Goal: Task Accomplishment & Management: Manage account settings

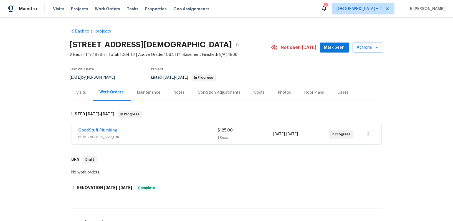
click at [103, 127] on span "GoodStuff Plumbing" at bounding box center [98, 130] width 39 height 6
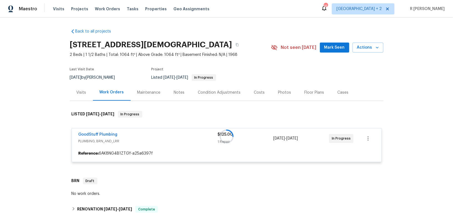
click at [94, 134] on div at bounding box center [227, 136] width 314 height 62
click at [82, 134] on div at bounding box center [227, 136] width 314 height 62
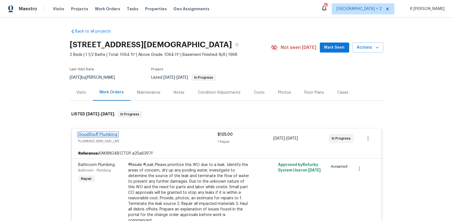
click at [97, 132] on link "GoodStuff Plumbing" at bounding box center [98, 134] width 39 height 4
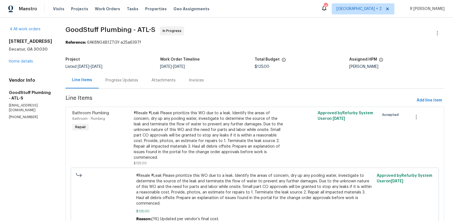
click at [127, 80] on div "Progress Updates" at bounding box center [121, 80] width 33 height 6
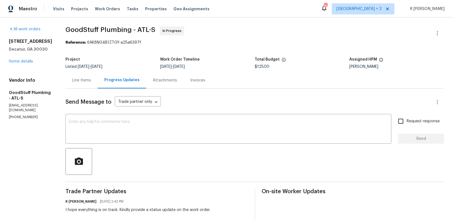
scroll to position [131, 0]
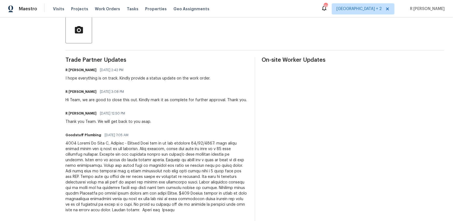
click at [114, 75] on div "R Yogesh Kannan 09/24/2025 2:42 PM I hope everything is on track. Kindly provid…" at bounding box center [138, 73] width 145 height 15
click at [115, 100] on div "Hi Team, we are good to close this out. Kindly mark it as complete for further …" at bounding box center [157, 100] width 182 height 6
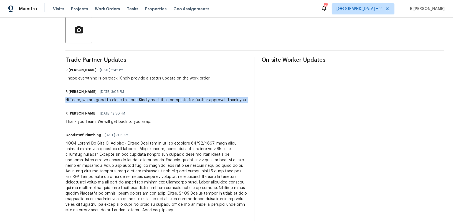
click at [115, 100] on div "Hi Team, we are good to close this out. Kindly mark it as complete for further …" at bounding box center [157, 100] width 182 height 6
copy div "Hi Team, we are good to close this out. Kindly mark it as complete for further …"
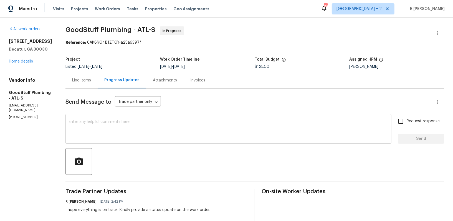
click at [167, 131] on textarea at bounding box center [229, 129] width 320 height 19
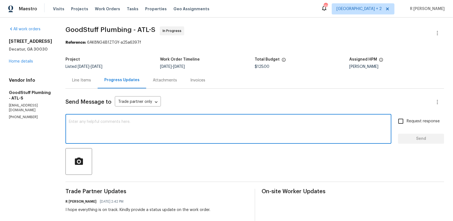
paste textarea "Hi Team, we are good to close this out. Kindly mark it as complete for further …"
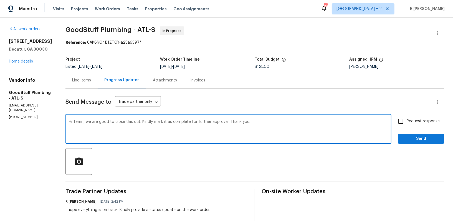
type textarea "Hi Team, we are good to close this out. Kindly mark it as complete for further …"
click at [422, 140] on span "Send" at bounding box center [421, 138] width 37 height 7
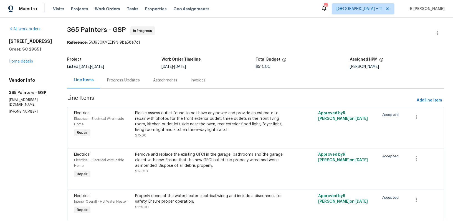
click at [129, 81] on div "Progress Updates" at bounding box center [123, 80] width 33 height 6
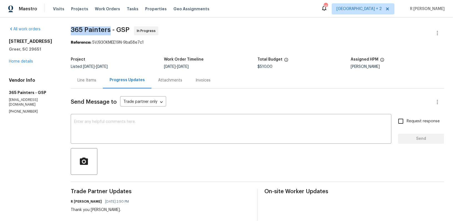
drag, startPoint x: 109, startPoint y: 32, endPoint x: 67, endPoint y: 30, distance: 41.7
click at [67, 30] on div "All work orders 504 American Legion Rd Greer, SC 29651 Home details Vendor Info…" at bounding box center [226, 152] width 453 height 270
copy span "365 Painters"
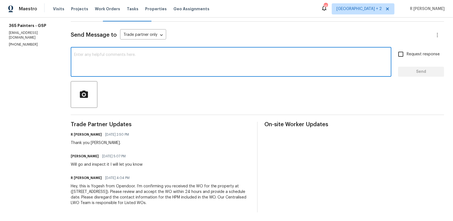
click at [219, 58] on textarea at bounding box center [231, 62] width 314 height 19
paste textarea "Hi Team, can we get a status update on the work order? Thanks!"
type textarea "Hi Team, can we get a status update on the work order? Thanks!"
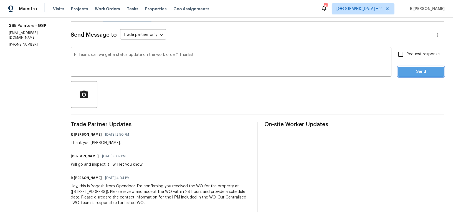
click at [419, 72] on span "Send" at bounding box center [421, 71] width 37 height 7
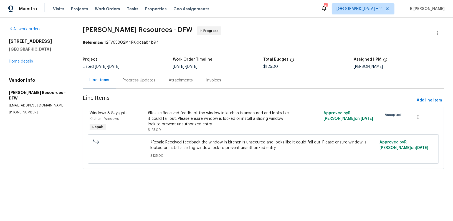
click at [142, 83] on div "Progress Updates" at bounding box center [139, 80] width 46 height 16
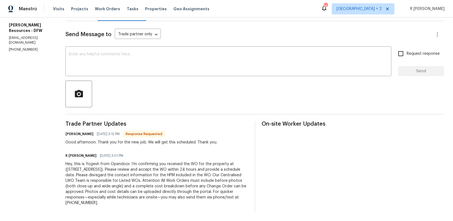
scroll to position [5, 0]
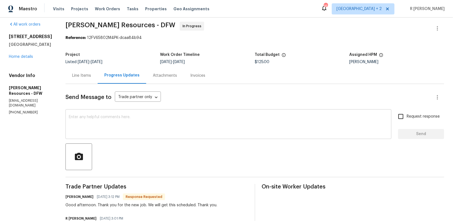
click at [160, 133] on textarea at bounding box center [229, 124] width 320 height 19
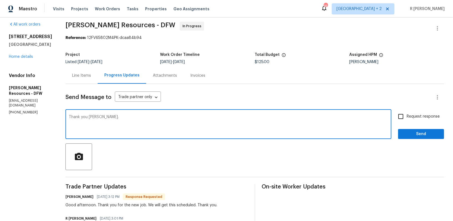
type textarea "Thank you Robert."
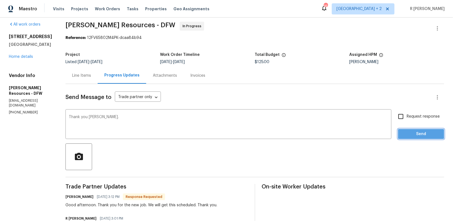
click at [411, 137] on button "Send" at bounding box center [421, 134] width 46 height 10
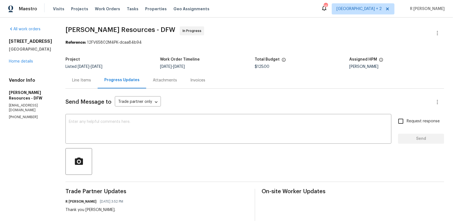
scroll to position [89, 0]
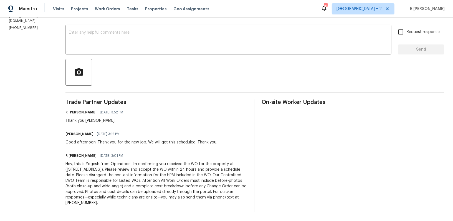
click at [135, 144] on div "Good afternoon. Thank you for the new job. We will get this scheduled. Thank yo…" at bounding box center [142, 142] width 152 height 6
copy div "Good afternoon. Thank you for the new job. We will get this scheduled. Thank yo…"
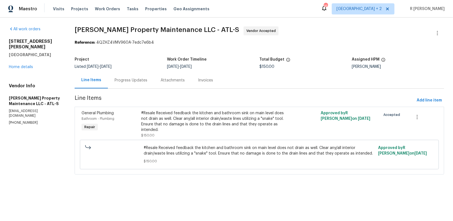
click at [117, 79] on div "Progress Updates" at bounding box center [131, 80] width 33 height 6
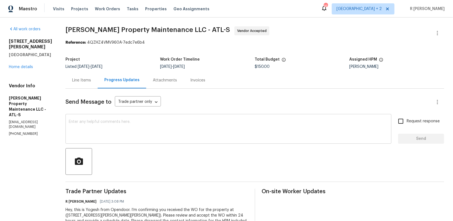
click at [189, 135] on textarea at bounding box center [229, 129] width 320 height 19
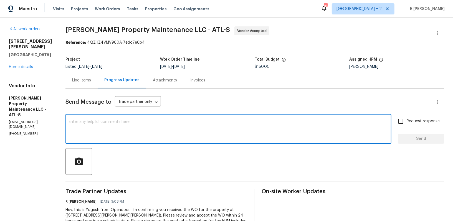
paste textarea "Hi Team, can we get a status update on the work order? Thanks!"
type textarea "Hi Team, can we get a status update on the work order? Thanks!"
click at [432, 140] on span "Send" at bounding box center [421, 138] width 37 height 7
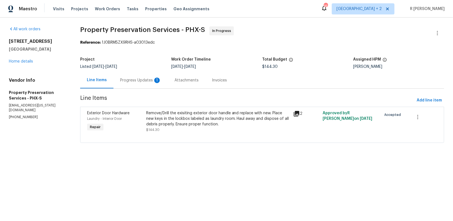
click at [135, 81] on div "Progress Updates 1" at bounding box center [140, 80] width 41 height 6
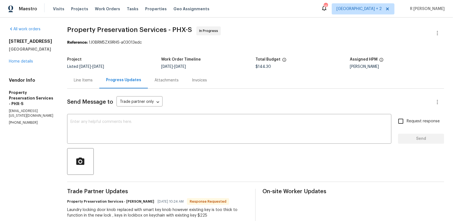
click at [84, 85] on div "Line Items" at bounding box center [83, 80] width 32 height 16
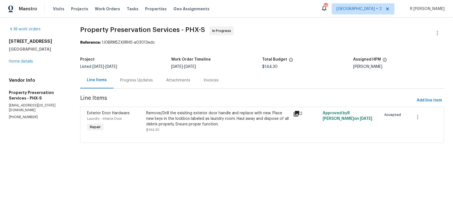
click at [206, 120] on div "Remove/Drill the exisiting exterior door handle and replace with new. Place new…" at bounding box center [218, 118] width 144 height 17
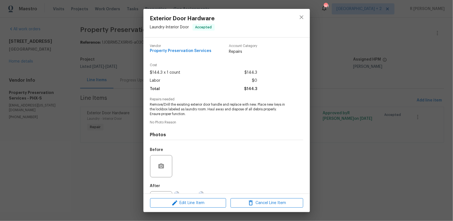
scroll to position [26, 0]
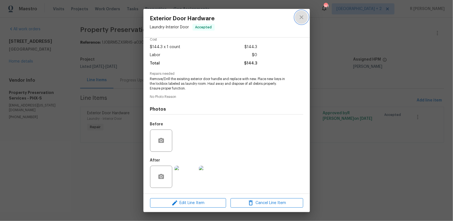
click at [301, 19] on icon "close" at bounding box center [301, 17] width 7 height 7
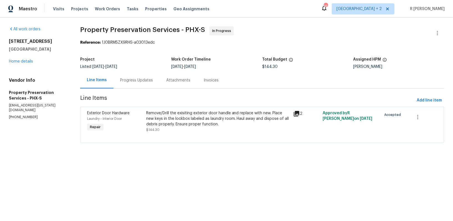
click at [135, 77] on div "Progress Updates" at bounding box center [136, 80] width 33 height 6
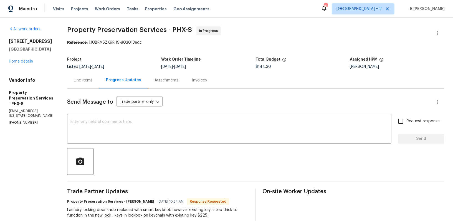
click at [90, 84] on div "Line Items" at bounding box center [83, 80] width 32 height 16
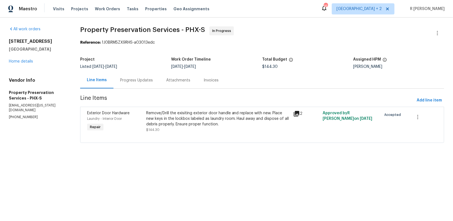
click at [243, 132] on div "Remove/Drill the exisiting exterior door handle and replace with new. Place new…" at bounding box center [218, 121] width 144 height 22
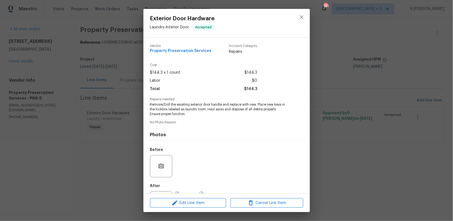
scroll to position [26, 0]
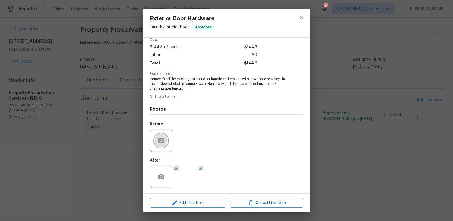
click at [163, 142] on icon "button" at bounding box center [162, 140] width 6 height 5
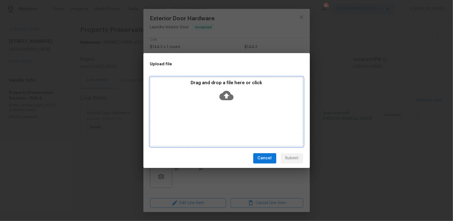
click at [234, 94] on div "Drag and drop a file here or click" at bounding box center [227, 92] width 152 height 24
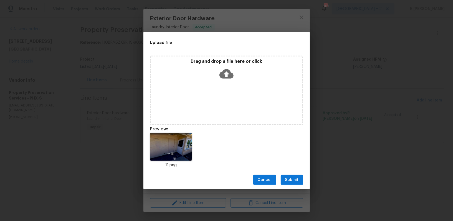
click at [288, 187] on div "Cancel Submit" at bounding box center [227, 179] width 167 height 19
click at [293, 180] on span "Submit" at bounding box center [292, 179] width 14 height 7
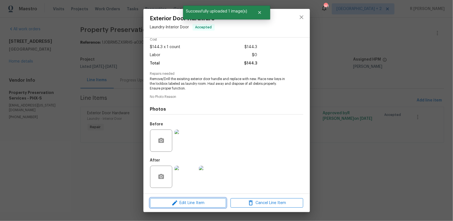
click at [205, 203] on span "Edit Line Item" at bounding box center [188, 202] width 73 height 7
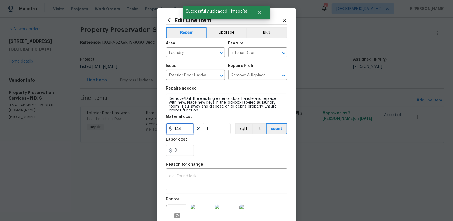
click at [179, 127] on input "144.3" at bounding box center [180, 128] width 28 height 11
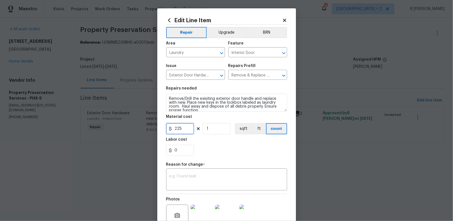
type input "225"
click at [181, 178] on textarea at bounding box center [227, 180] width 114 height 12
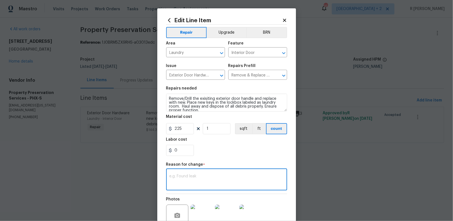
paste textarea "(YK) Updated per vendor’s final cost."
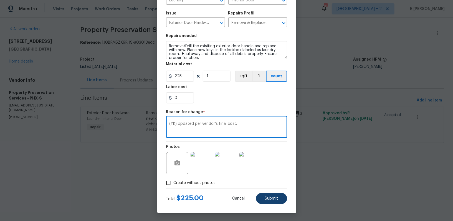
type textarea "(YK) Updated per vendor’s final cost."
click at [271, 198] on span "Submit" at bounding box center [271, 198] width 13 height 4
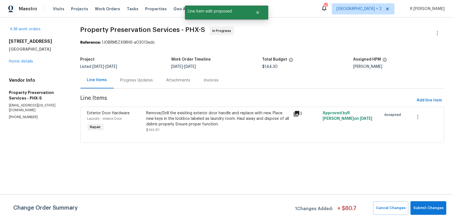
scroll to position [0, 0]
click at [420, 210] on span "Submit Changes" at bounding box center [429, 208] width 30 height 6
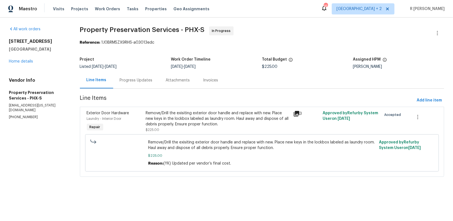
click at [122, 81] on div "Progress Updates" at bounding box center [136, 80] width 33 height 6
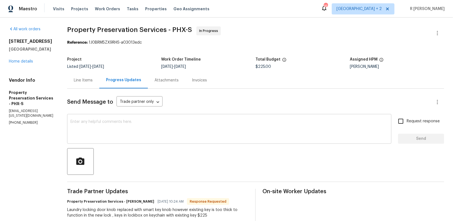
click at [111, 143] on div "x ​" at bounding box center [229, 129] width 325 height 28
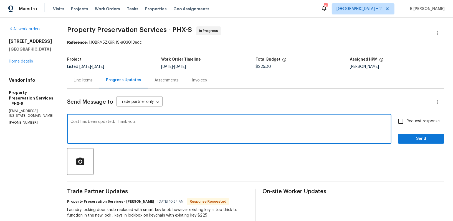
type textarea "Cost has been updated. Thank you."
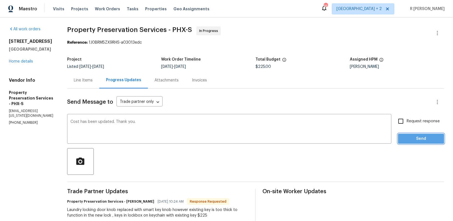
click at [419, 139] on span "Send" at bounding box center [421, 138] width 37 height 7
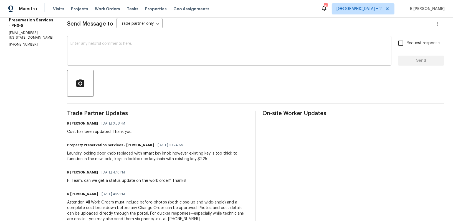
scroll to position [87, 0]
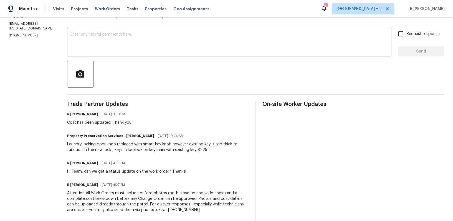
click at [111, 148] on div "Laundry locking door knob replaced with smart key knob however existing key is …" at bounding box center [158, 146] width 182 height 11
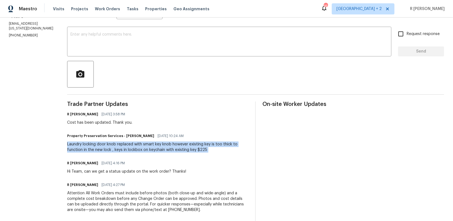
click at [111, 148] on div "Laundry locking door knob replaced with smart key knob however existing key is …" at bounding box center [158, 146] width 182 height 11
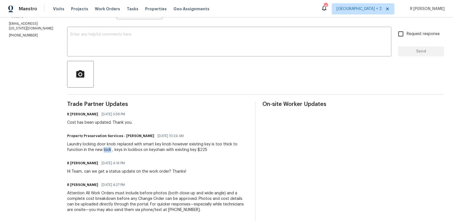
click at [111, 148] on div "Laundry locking door knob replaced with smart key knob however existing key is …" at bounding box center [158, 146] width 182 height 11
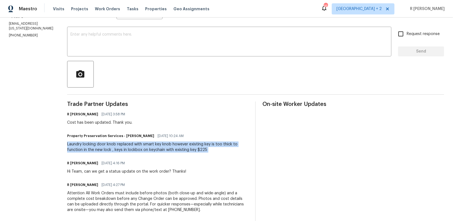
click at [111, 148] on div "Laundry locking door knob replaced with smart key knob however existing key is …" at bounding box center [158, 146] width 182 height 11
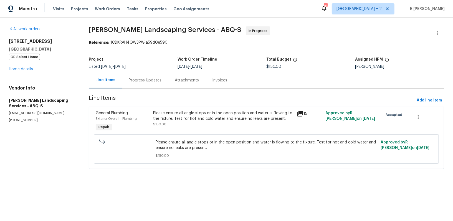
click at [141, 78] on div "Progress Updates" at bounding box center [145, 80] width 33 height 6
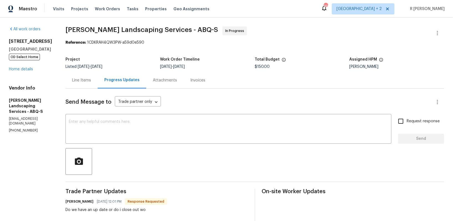
click at [89, 82] on div "Line Items" at bounding box center [81, 80] width 19 height 6
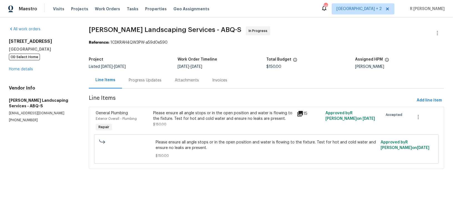
click at [210, 126] on div "Please ensure all angle stops or in the open position and water is flowing to t…" at bounding box center [223, 118] width 140 height 17
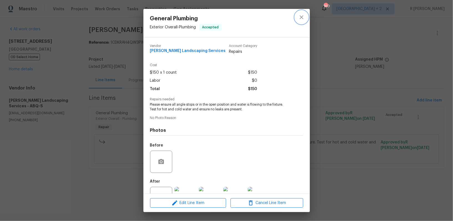
click at [300, 21] on button "close" at bounding box center [301, 17] width 13 height 13
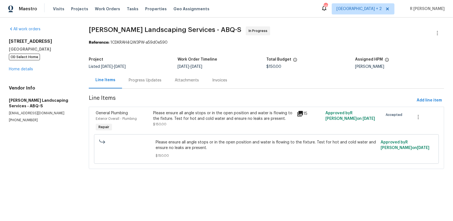
click at [143, 85] on div "Progress Updates" at bounding box center [145, 80] width 46 height 16
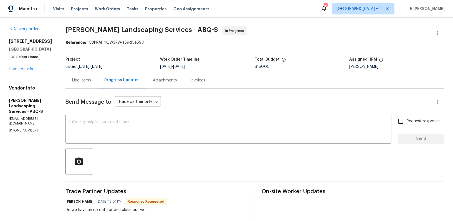
click at [98, 86] on div "Line Items" at bounding box center [82, 80] width 32 height 16
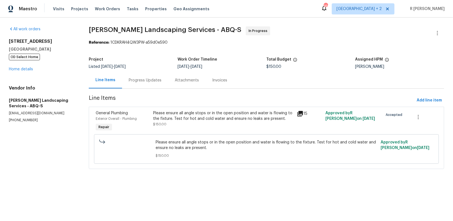
click at [223, 130] on div "Please ensure all angle stops or in the open position and water is flowing to t…" at bounding box center [224, 122] width 144 height 26
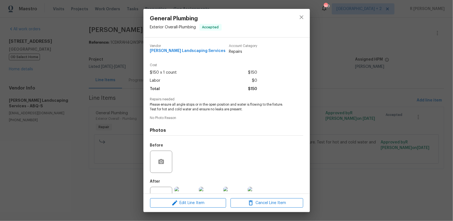
scroll to position [21, 0]
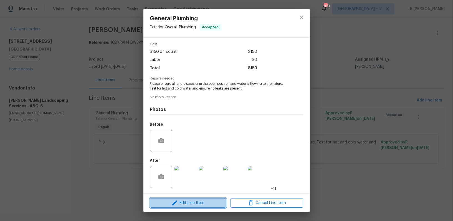
click at [195, 206] on button "Edit Line Item" at bounding box center [188, 203] width 76 height 10
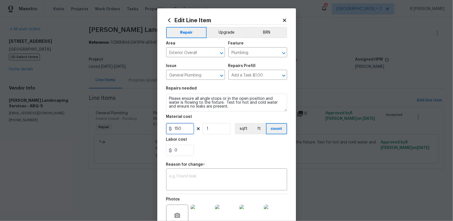
click at [186, 132] on input "150" at bounding box center [180, 128] width 28 height 11
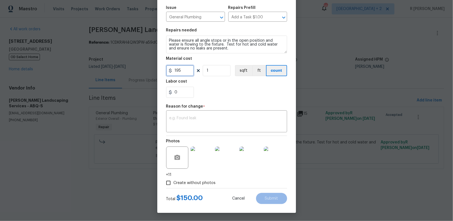
type input "195"
click at [202, 119] on textarea at bounding box center [227, 122] width 114 height 12
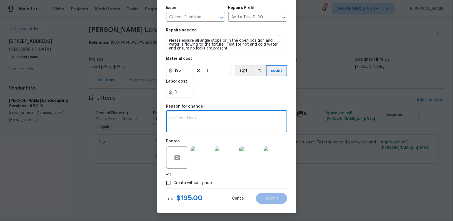
paste textarea "(YK) Updated per vendor’s final cost."
type textarea "(YK) Updated per vendor’s final cost."
click at [273, 197] on span "Submit" at bounding box center [271, 198] width 13 height 4
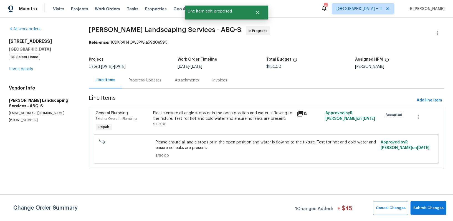
scroll to position [0, 0]
click at [432, 207] on span "Submit Changes" at bounding box center [429, 208] width 30 height 6
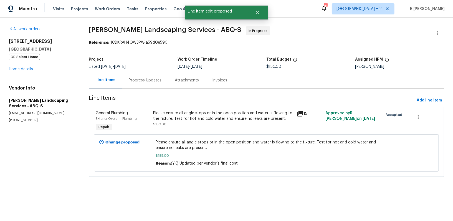
click at [142, 82] on div "Progress Updates" at bounding box center [145, 80] width 33 height 6
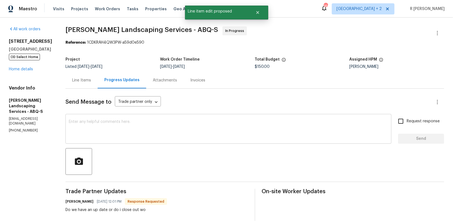
click at [169, 139] on div "x ​" at bounding box center [229, 129] width 326 height 28
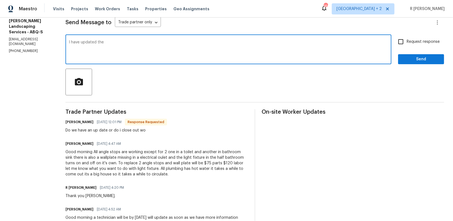
scroll to position [28, 0]
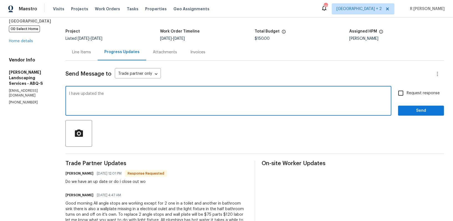
click at [170, 98] on textarea "I have updated the" at bounding box center [229, 101] width 320 height 19
type textarea "I have updated the cost. Thank you"
click at [429, 113] on span "Send" at bounding box center [421, 110] width 37 height 7
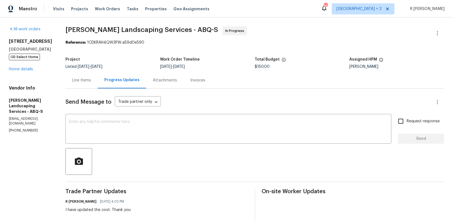
scroll to position [164, 0]
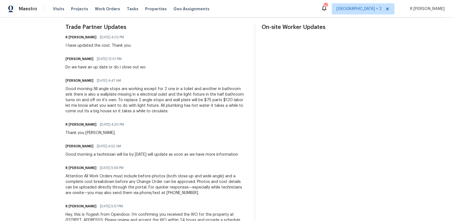
click at [160, 95] on div "Good morning All angle stops are working except for 2 one in a toilet and anoth…" at bounding box center [157, 100] width 183 height 28
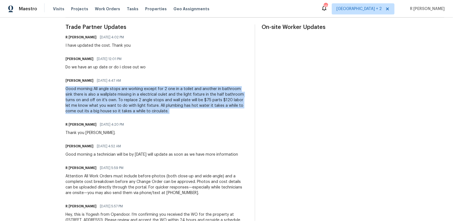
click at [160, 95] on div "Good morning All angle stops are working except for 2 one in a toilet and anoth…" at bounding box center [157, 100] width 183 height 28
copy div "Good morning All angle stops are working except for 2 one in a toilet and anoth…"
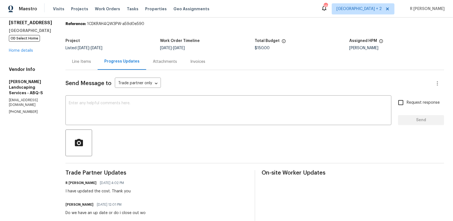
scroll to position [14, 0]
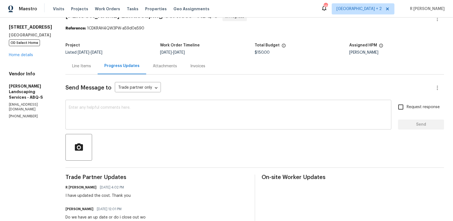
click at [129, 105] on div "x ​" at bounding box center [229, 115] width 326 height 28
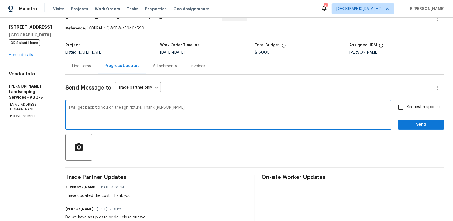
type textarea "I will get back tio you on the ligh fixture. Thank yuyo"
paste textarea "I will get back to you regarding the light fixture. Thank you."
type textarea "I will get back to you regarding the light fixture. Thank you."
click at [431, 124] on span "Send" at bounding box center [421, 124] width 37 height 7
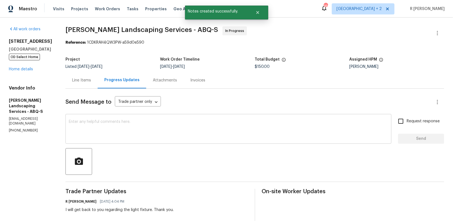
scroll to position [155, 0]
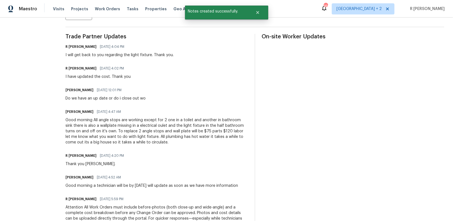
click at [147, 123] on div "Good morning All angle stops are working except for 2 one in a toilet and anoth…" at bounding box center [157, 131] width 183 height 28
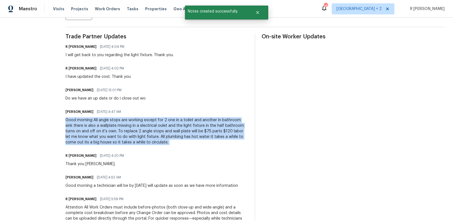
click at [147, 123] on div "Good morning All angle stops are working except for 2 one in a toilet and anoth…" at bounding box center [157, 131] width 183 height 28
copy div "Good morning All angle stops are working except for 2 one in a toilet and anoth…"
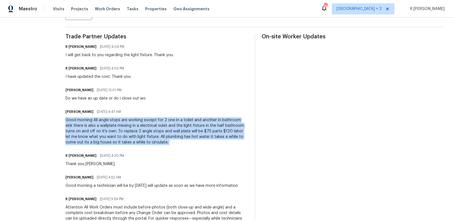
copy div "Good morning All angle stops are working except for 2 one in a toilet and anoth…"
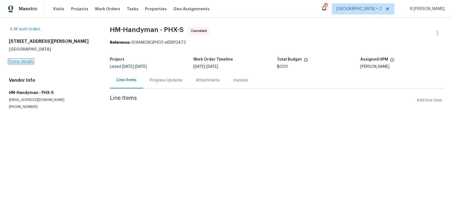
click at [27, 62] on link "Home details" at bounding box center [21, 61] width 24 height 4
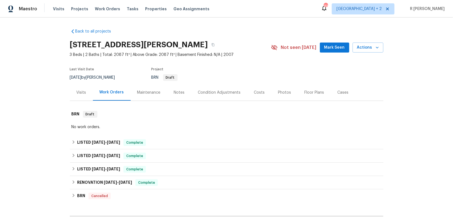
scroll to position [66, 0]
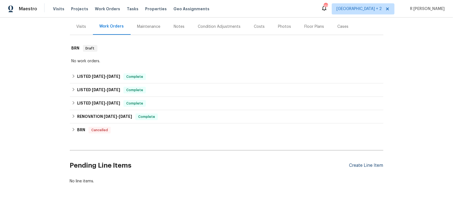
click at [361, 163] on div "Create Line Item" at bounding box center [366, 165] width 34 height 5
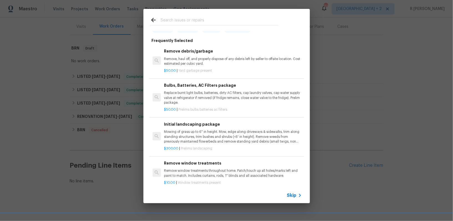
scroll to position [0, 0]
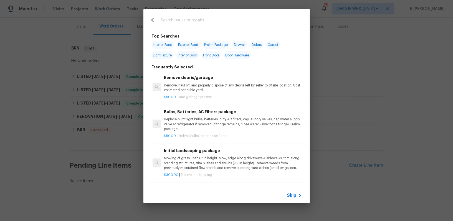
click at [223, 18] on input "text" at bounding box center [220, 21] width 118 height 8
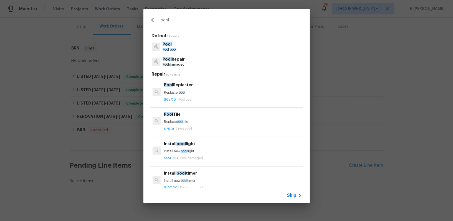
type input "pool"
click at [166, 48] on span "Pool" at bounding box center [166, 49] width 6 height 3
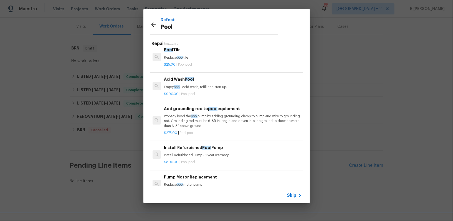
scroll to position [48, 0]
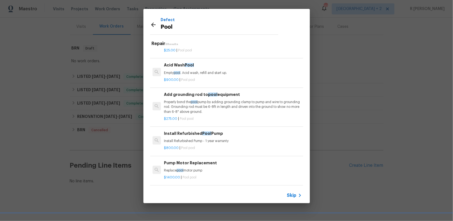
click at [184, 116] on p "$275.00 | Pool pool" at bounding box center [233, 118] width 138 height 5
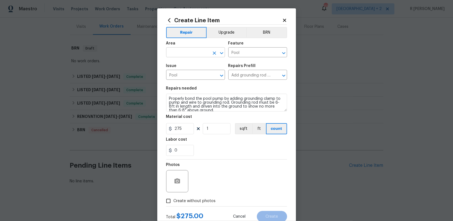
click at [183, 53] on input "text" at bounding box center [187, 53] width 43 height 9
click at [189, 67] on li "In-ground pool / Spa" at bounding box center [195, 65] width 59 height 9
type input "In-ground pool / Spa"
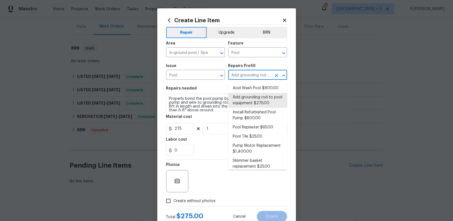
click at [239, 74] on input "Add grounding rod to pool equipment $275.00" at bounding box center [249, 75] width 43 height 9
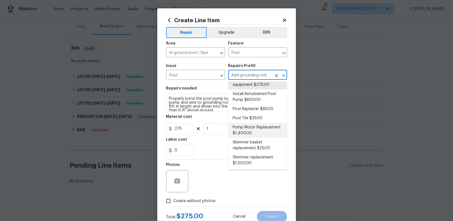
scroll to position [0, 0]
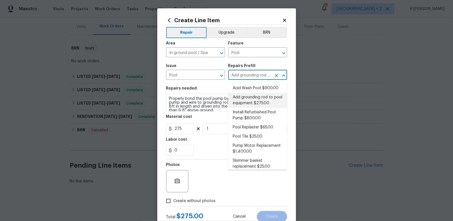
click at [251, 100] on li "Add grounding rod to pool equipment $275.00" at bounding box center [257, 100] width 59 height 15
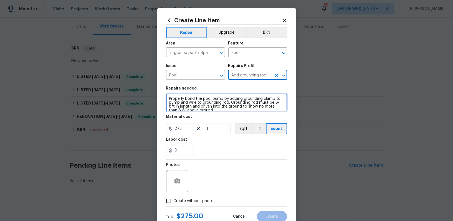
click at [214, 102] on textarea "Properly bond the pool pump by adding grounding clamp to pump and wire to groun…" at bounding box center [226, 103] width 121 height 18
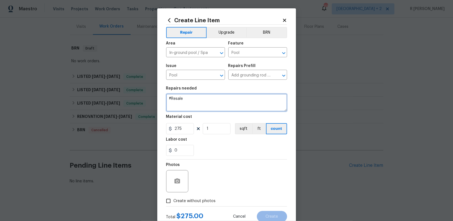
paste textarea "Please turn on pool equipment"
type textarea "#Resale Please turn on pool equipment"
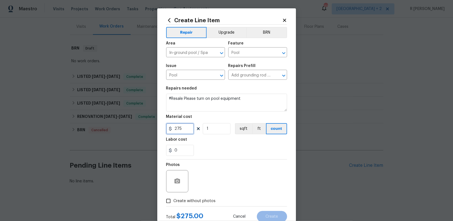
click at [183, 130] on input "275" at bounding box center [180, 128] width 28 height 11
type input "100"
click at [202, 201] on span "Create without photos" at bounding box center [195, 201] width 42 height 6
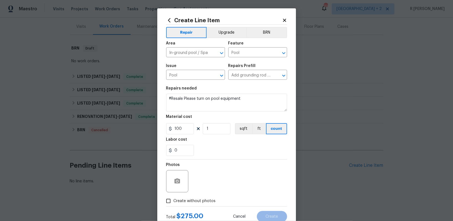
click at [174, 201] on input "Create without photos" at bounding box center [168, 200] width 11 height 11
checkbox input "true"
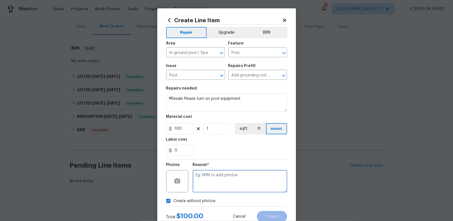
click at [232, 183] on textarea at bounding box center [240, 181] width 94 height 22
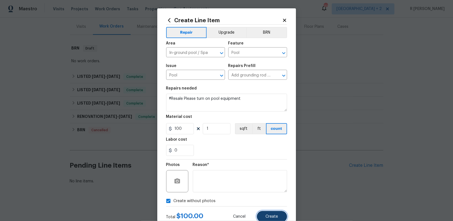
click at [274, 218] on span "Create" at bounding box center [272, 216] width 12 height 4
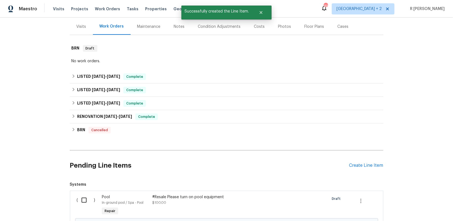
click at [83, 197] on input "checkbox" at bounding box center [86, 200] width 16 height 12
checkbox input "true"
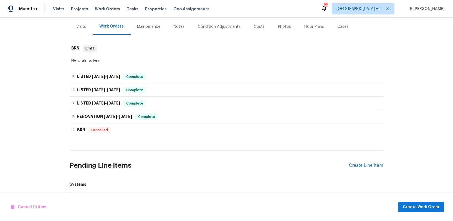
scroll to position [129, 0]
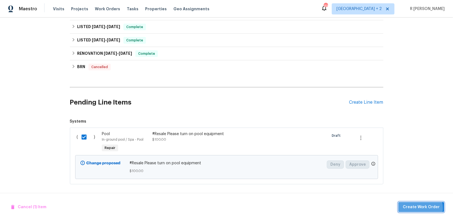
click at [419, 208] on span "Create Work Order" at bounding box center [421, 206] width 37 height 7
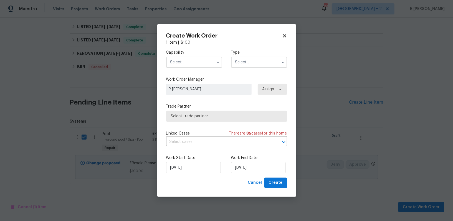
click at [191, 67] on input "text" at bounding box center [194, 62] width 56 height 11
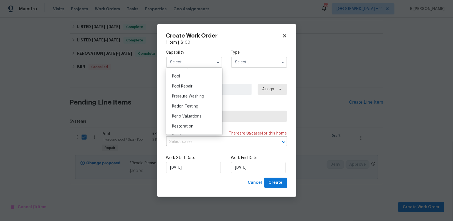
scroll to position [469, 0]
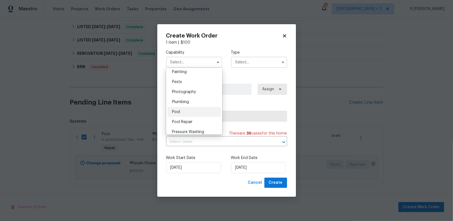
click at [187, 108] on div "Pool" at bounding box center [194, 112] width 53 height 10
type input "Pool"
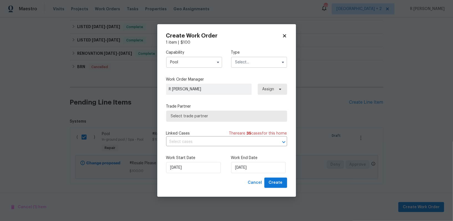
click at [255, 62] on input "text" at bounding box center [259, 62] width 56 height 11
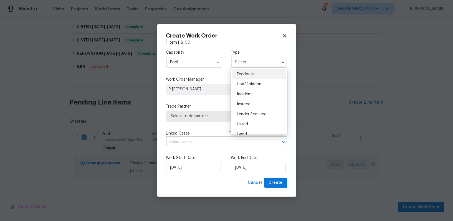
click at [255, 70] on div "Feedback" at bounding box center [259, 74] width 53 height 10
type input "Feedback"
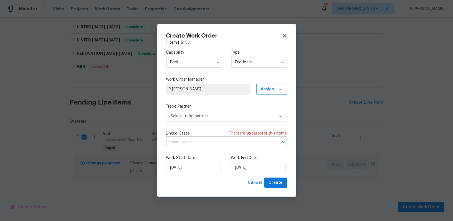
click at [197, 109] on div "Trade Partner Select trade partner" at bounding box center [226, 113] width 121 height 18
click at [197, 113] on span "Select trade partner" at bounding box center [223, 116] width 104 height 6
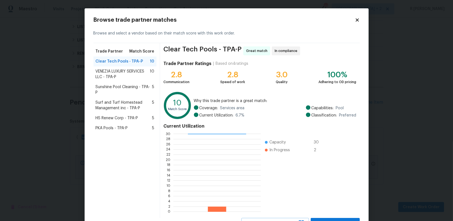
scroll to position [24, 0]
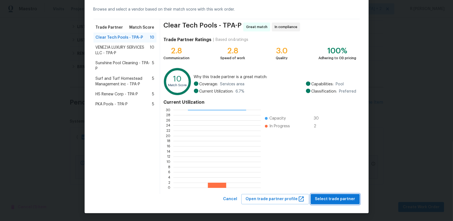
click at [350, 202] on span "Select trade partner" at bounding box center [335, 198] width 40 height 7
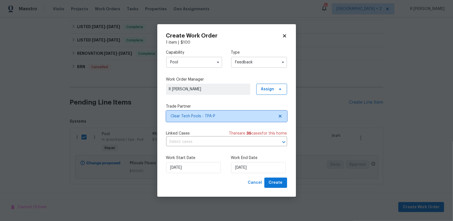
scroll to position [0, 0]
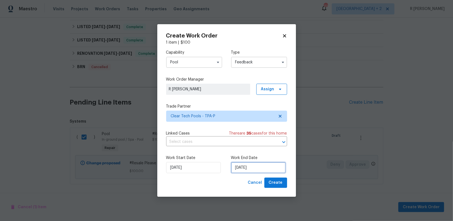
click at [246, 167] on input "[DATE]" at bounding box center [258, 167] width 55 height 11
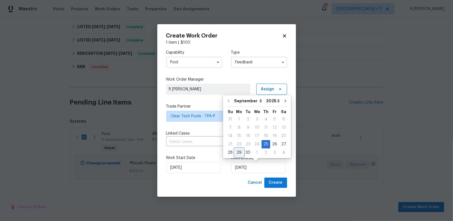
click at [240, 153] on div "29" at bounding box center [239, 153] width 9 height 8
type input "[DATE]"
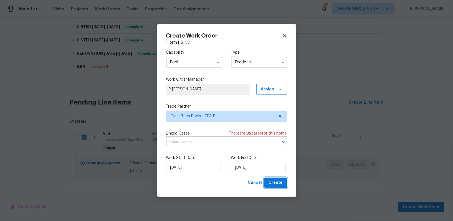
click at [274, 183] on span "Create" at bounding box center [276, 182] width 14 height 7
checkbox input "false"
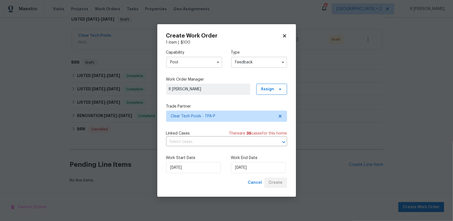
scroll to position [94, 0]
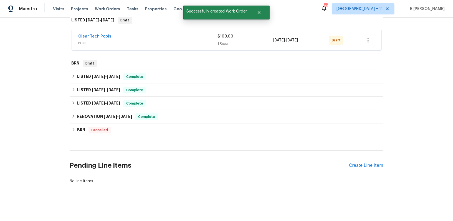
drag, startPoint x: 113, startPoint y: 36, endPoint x: 72, endPoint y: 36, distance: 41.1
click at [72, 36] on div "Clear Tech Pools POOL $100.00 1 Repair [DATE] - [DATE] Draft" at bounding box center [227, 40] width 310 height 20
copy link "Clear Tech Pools"
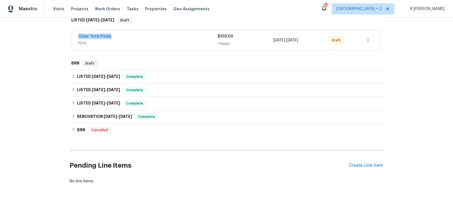
copy link "Clear Tech Pools"
click at [87, 39] on div "Clear Tech Pools" at bounding box center [148, 37] width 139 height 7
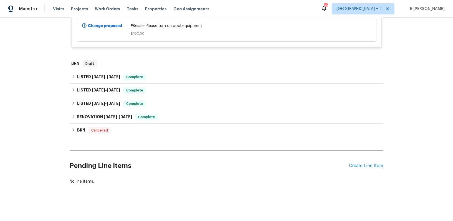
scroll to position [99, 0]
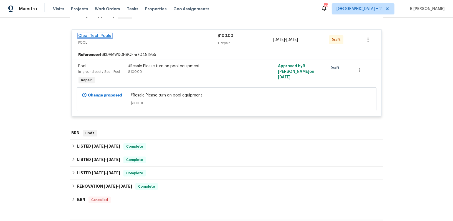
click at [92, 36] on link "Clear Tech Pools" at bounding box center [95, 36] width 33 height 4
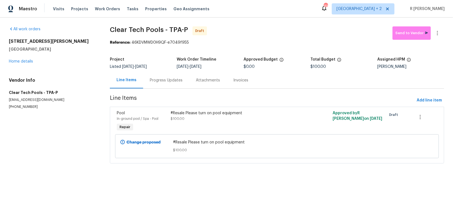
click at [162, 86] on div "Progress Updates" at bounding box center [166, 80] width 46 height 16
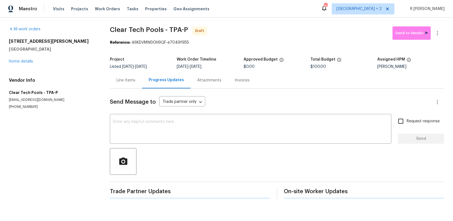
click at [162, 86] on div "Progress Updates" at bounding box center [166, 80] width 49 height 16
click at [233, 119] on div "x ​" at bounding box center [251, 129] width 282 height 28
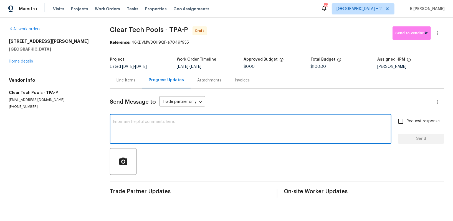
paste textarea "Hey, this is Yogesh from Opendoor. I’m confirming you received the WO for the p…"
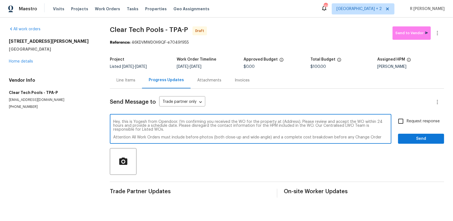
click at [285, 121] on textarea "Hey, this is Yogesh from Opendoor. I’m confirming you received the WO for the p…" at bounding box center [250, 129] width 275 height 19
paste textarea "[STREET_ADDRESS][PERSON_NAME]"
type textarea "Hey, this is Yogesh from Opendoor. I’m confirming you received the WO for the p…"
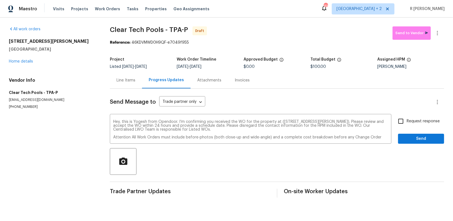
click at [417, 117] on label "Request response" at bounding box center [417, 121] width 45 height 12
click at [407, 117] on input "Request response" at bounding box center [401, 121] width 12 height 12
checkbox input "true"
click at [417, 135] on span "Send" at bounding box center [421, 138] width 37 height 7
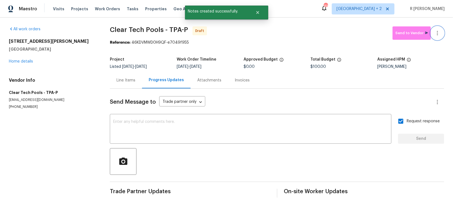
click at [437, 36] on button "button" at bounding box center [437, 32] width 13 height 13
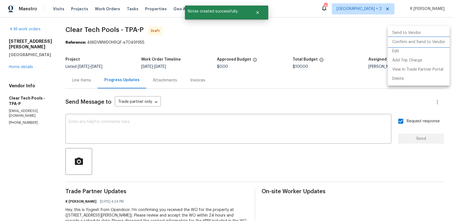
click at [423, 42] on li "Confirm and Send to Vendor" at bounding box center [419, 41] width 62 height 9
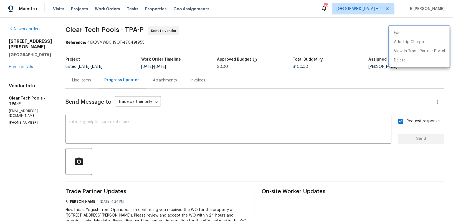
click at [134, 68] on div at bounding box center [226, 110] width 453 height 221
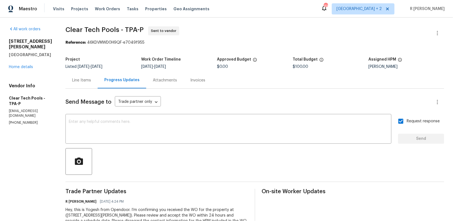
click at [120, 26] on span "Clear Tech Pools - TPA-P" at bounding box center [105, 29] width 78 height 7
drag, startPoint x: 123, startPoint y: 30, endPoint x: 72, endPoint y: 32, distance: 51.1
click at [72, 32] on span "Clear Tech Pools - TPA-P" at bounding box center [105, 29] width 78 height 7
copy span "Clear Tech Pools"
